Goal: Transaction & Acquisition: Subscribe to service/newsletter

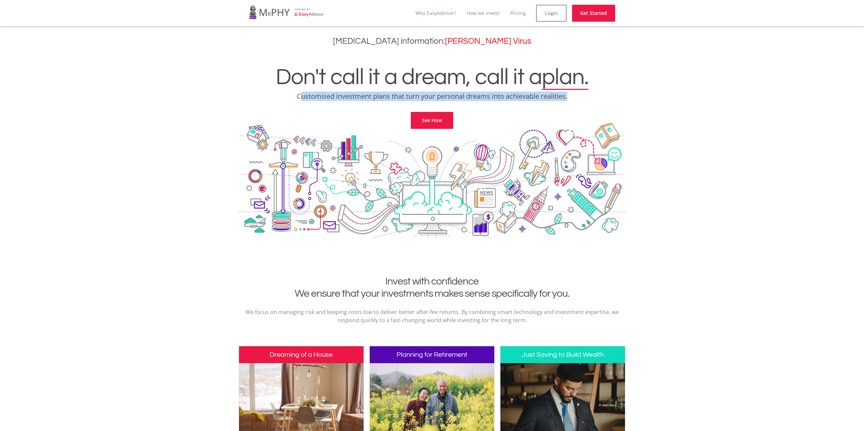
drag, startPoint x: 301, startPoint y: 96, endPoint x: 572, endPoint y: 97, distance: 271.5
click at [572, 97] on p "Customised investment plans that turn your personal dreams into achievable real…" at bounding box center [431, 97] width 853 height 10
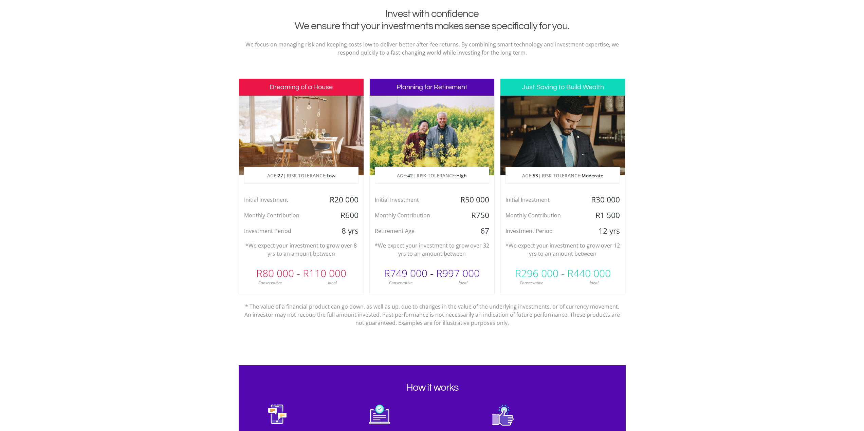
scroll to position [271, 0]
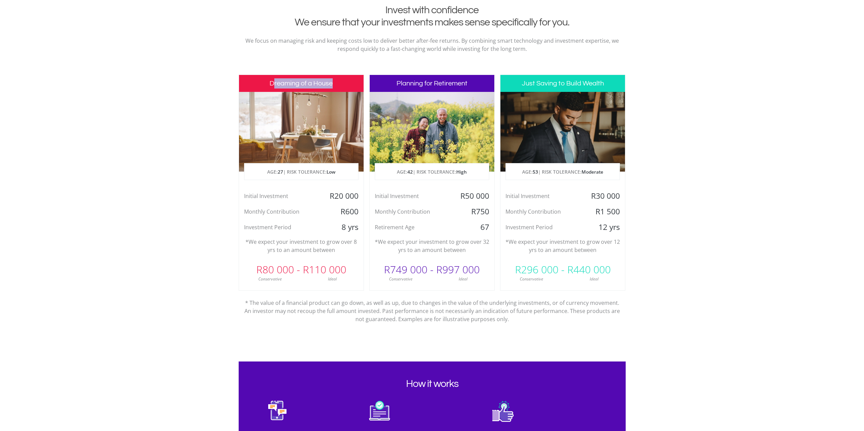
drag, startPoint x: 272, startPoint y: 83, endPoint x: 337, endPoint y: 86, distance: 64.8
click at [337, 86] on h3 "Dreaming of a House" at bounding box center [301, 83] width 125 height 17
click at [313, 82] on h3 "Dreaming of a House" at bounding box center [301, 83] width 125 height 17
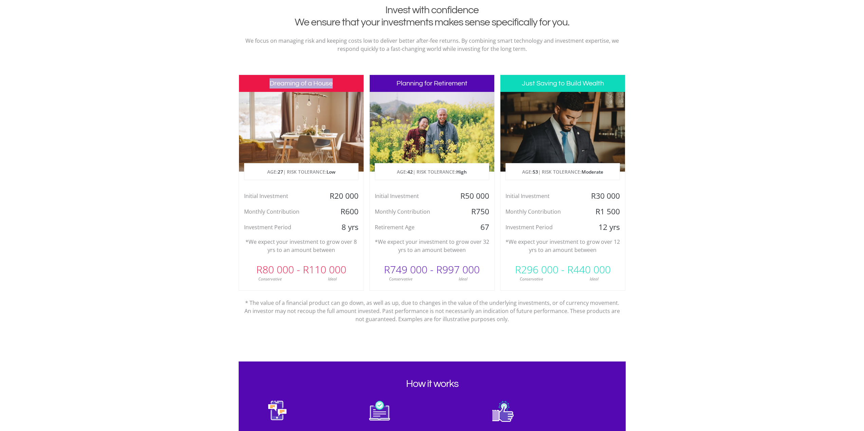
scroll to position [238, 0]
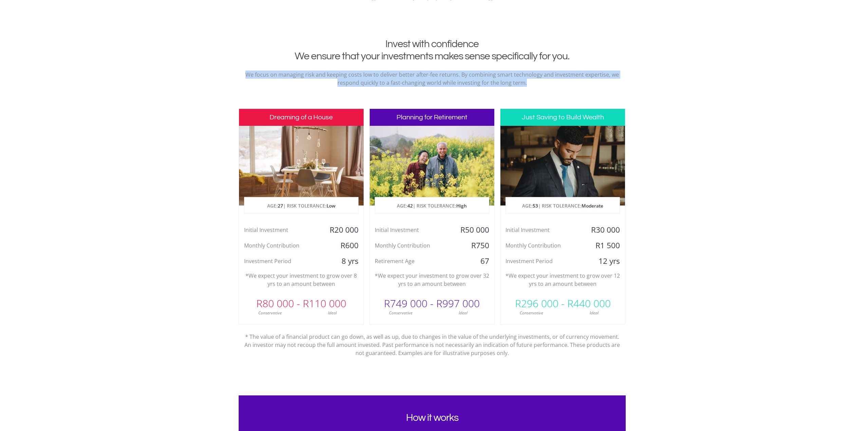
drag, startPoint x: 244, startPoint y: 74, endPoint x: 527, endPoint y: 91, distance: 283.5
click at [527, 91] on div "Invest with confidence We ensure that your investments makes sense specifically…" at bounding box center [432, 65] width 387 height 54
click at [527, 90] on div "Invest with confidence We ensure that your investments makes sense specifically…" at bounding box center [432, 65] width 387 height 54
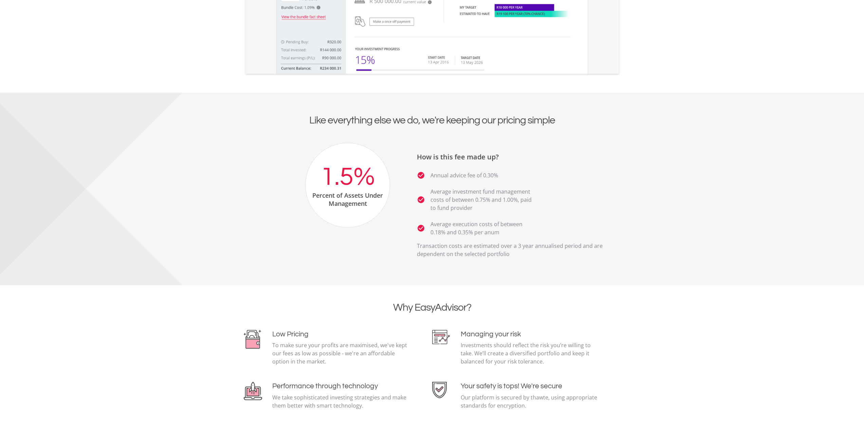
scroll to position [1154, 0]
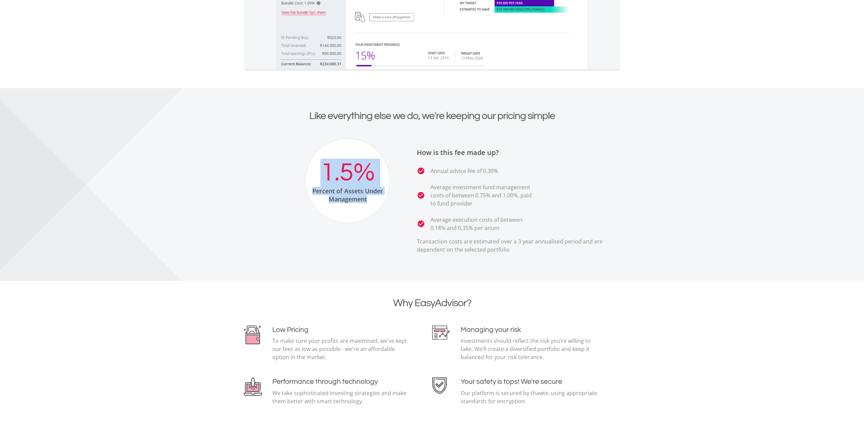
drag, startPoint x: 323, startPoint y: 167, endPoint x: 403, endPoint y: 195, distance: 84.6
click at [403, 195] on div "1.5% Percent of Assets Under Management How is this fee made up? check_circle A…" at bounding box center [432, 198] width 387 height 121
click at [558, 185] on ul "check_circle Annual advice fee of 0.30% check_circle Average investment fund ma…" at bounding box center [519, 199] width 204 height 65
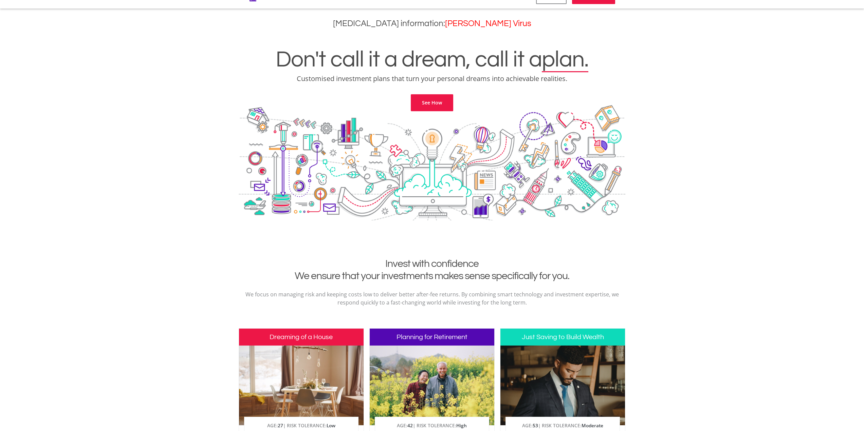
scroll to position [0, 0]
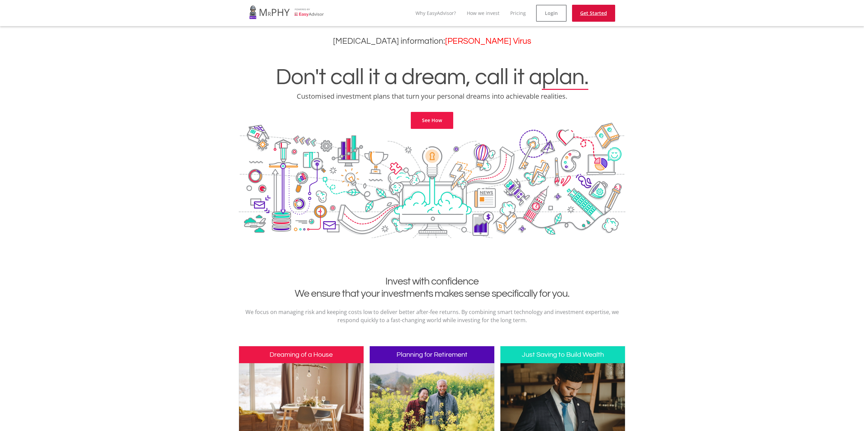
click at [598, 18] on link "Get Started" at bounding box center [593, 13] width 43 height 17
